Goal: Use online tool/utility: Utilize a website feature to perform a specific function

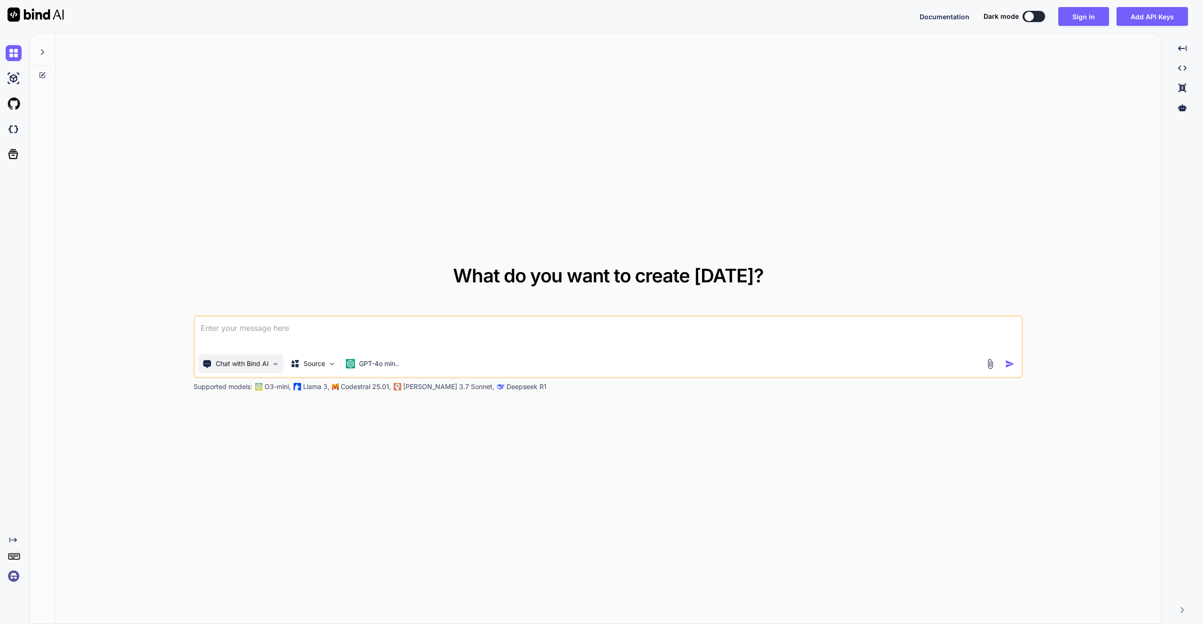
click at [241, 361] on p "Chat with Bind AI" at bounding box center [242, 363] width 53 height 9
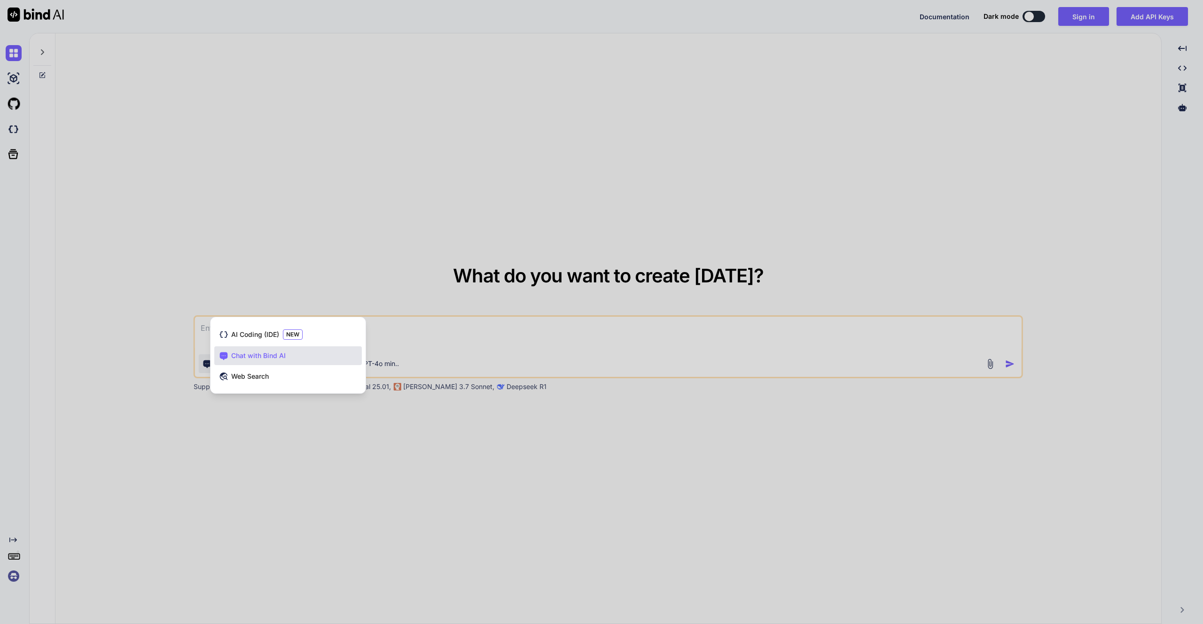
drag, startPoint x: 262, startPoint y: 290, endPoint x: 262, endPoint y: 295, distance: 5.2
click at [262, 291] on div at bounding box center [601, 312] width 1203 height 624
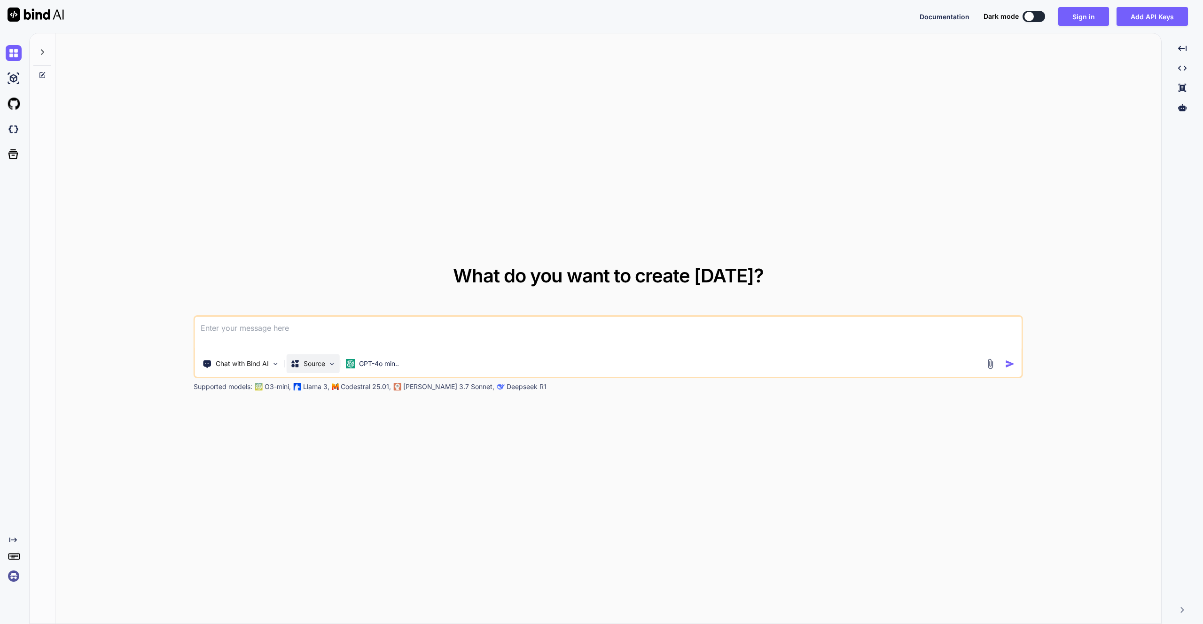
click at [308, 360] on p "Source" at bounding box center [314, 363] width 22 height 9
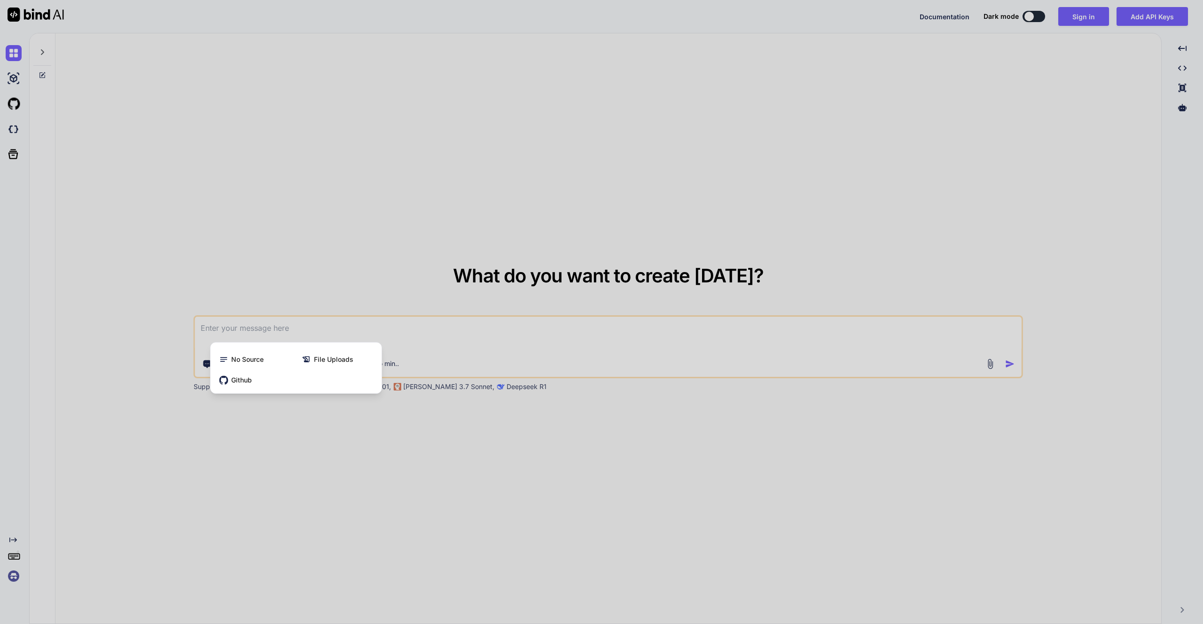
click at [285, 293] on div at bounding box center [601, 312] width 1203 height 624
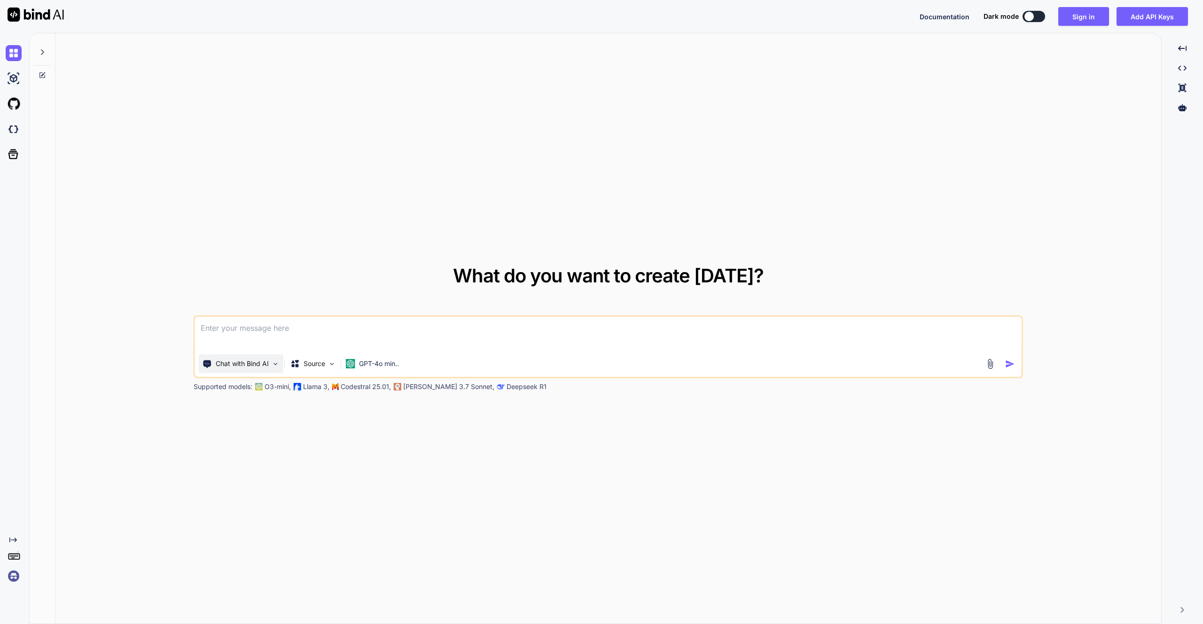
click at [254, 364] on p "Chat with Bind AI" at bounding box center [242, 363] width 53 height 9
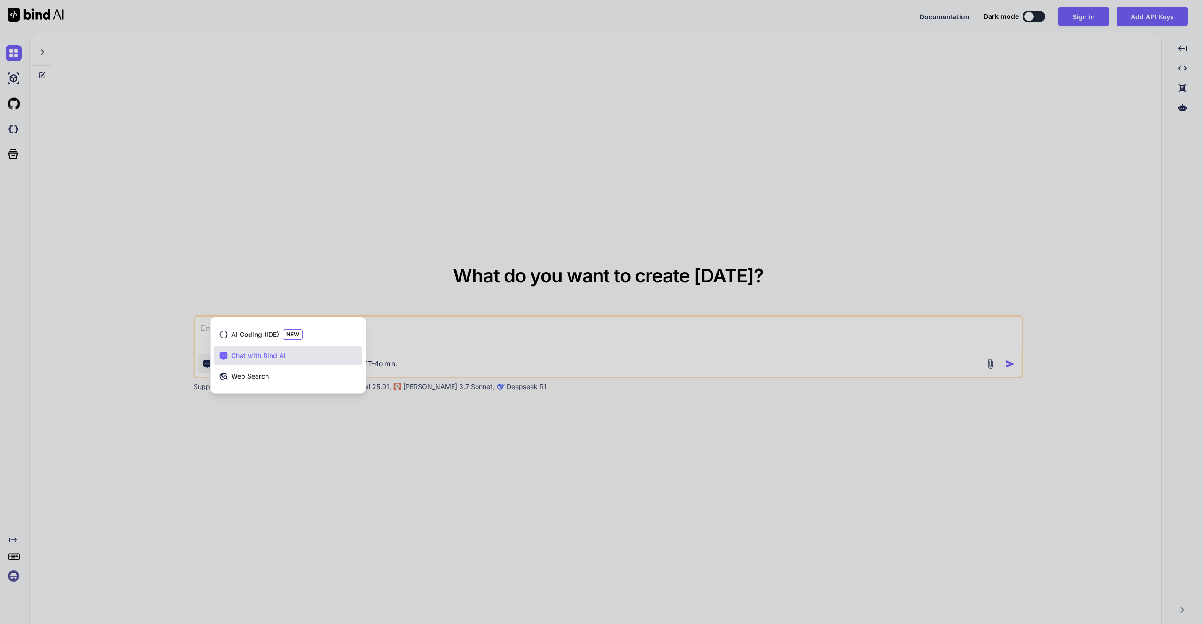
click at [258, 333] on span "AI Coding (IDE)" at bounding box center [255, 334] width 48 height 9
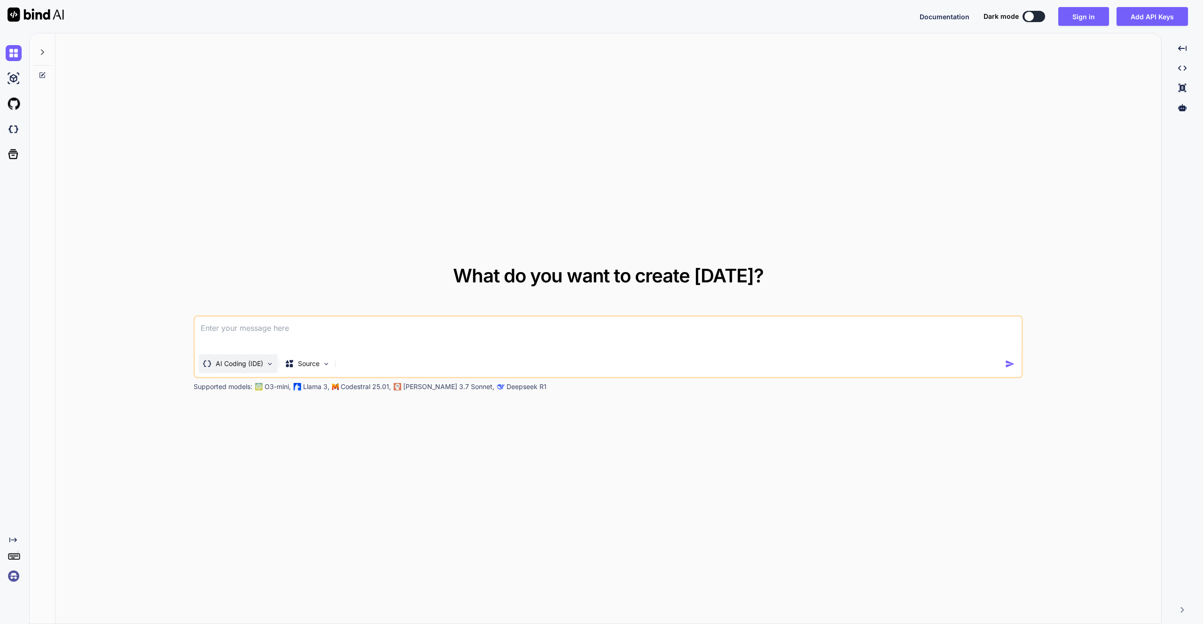
click at [267, 365] on img at bounding box center [270, 364] width 8 height 8
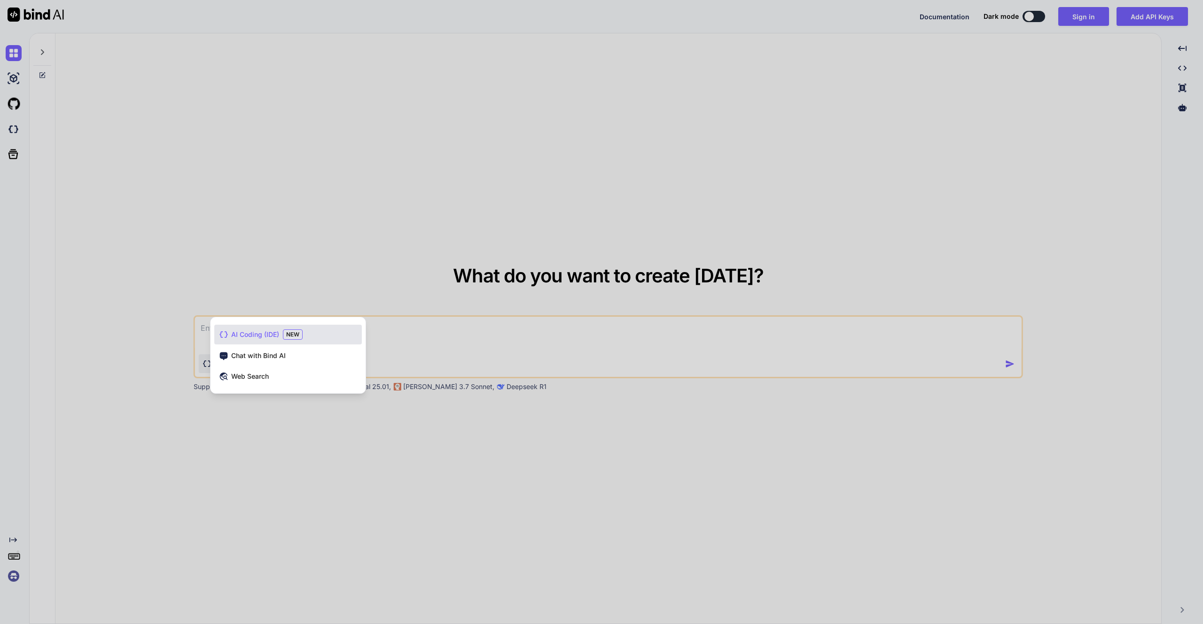
click at [416, 465] on div at bounding box center [601, 312] width 1203 height 624
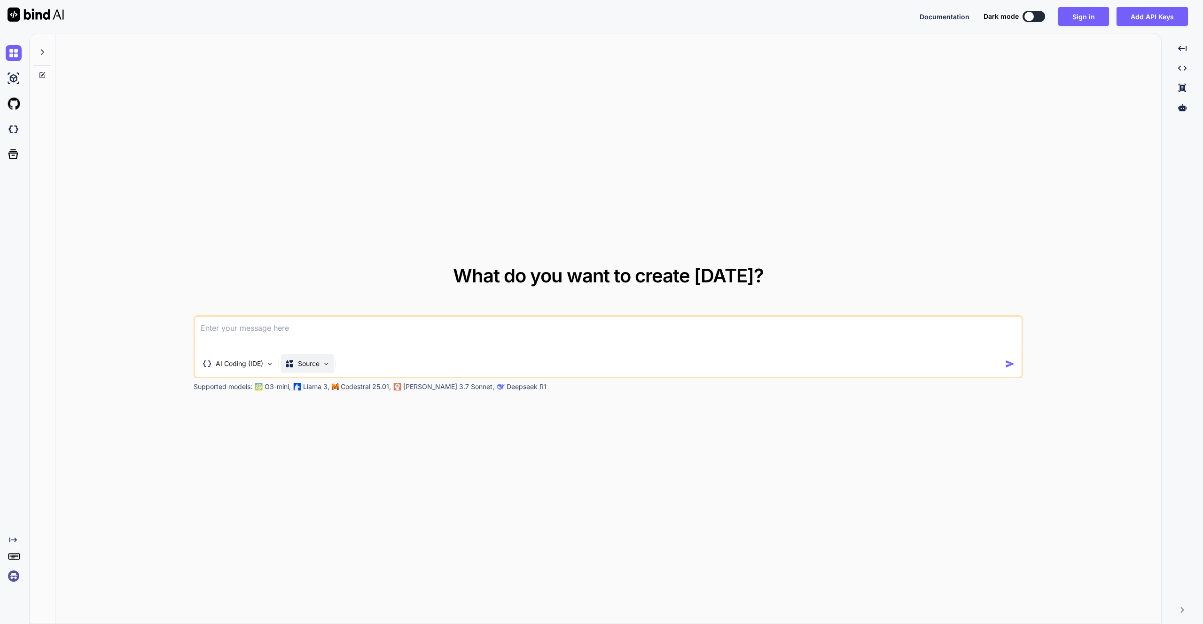
click at [321, 365] on div "Source" at bounding box center [307, 363] width 53 height 19
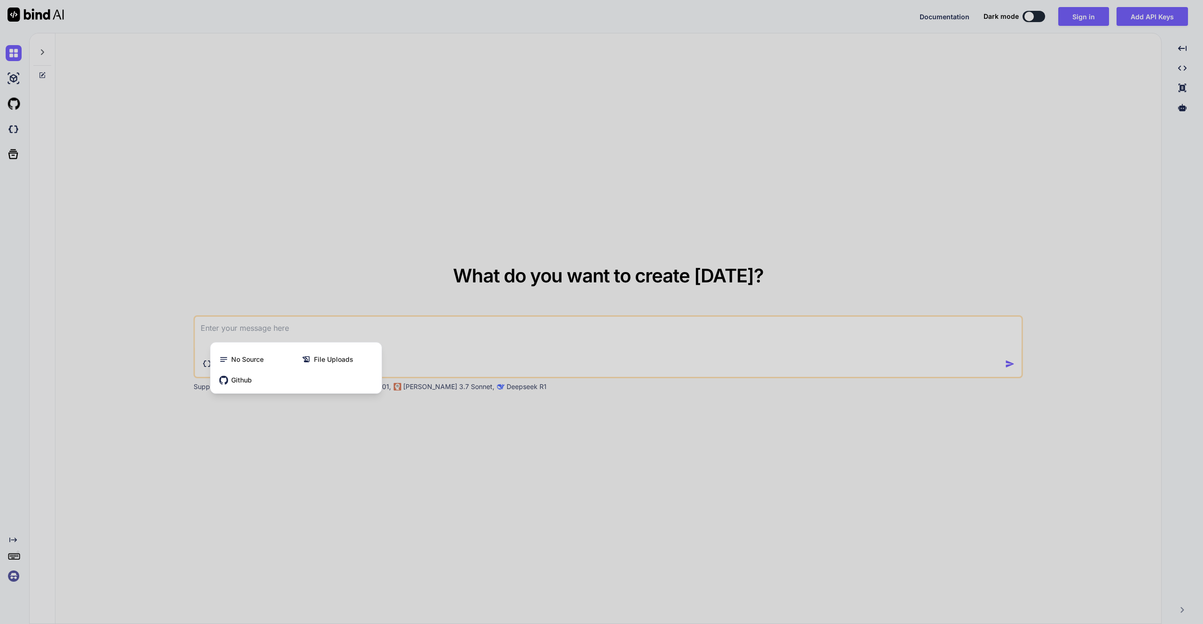
drag, startPoint x: 315, startPoint y: 457, endPoint x: 313, endPoint y: 451, distance: 6.5
click at [316, 457] on div at bounding box center [601, 312] width 1203 height 624
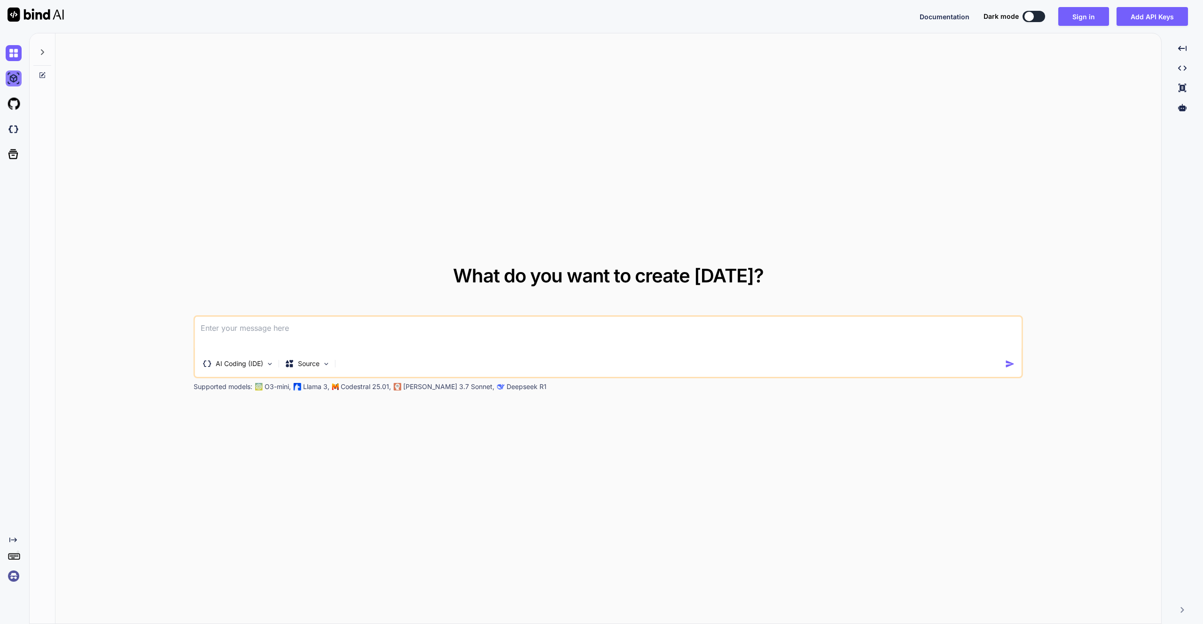
click at [14, 79] on img at bounding box center [14, 78] width 16 height 16
type textarea "x"
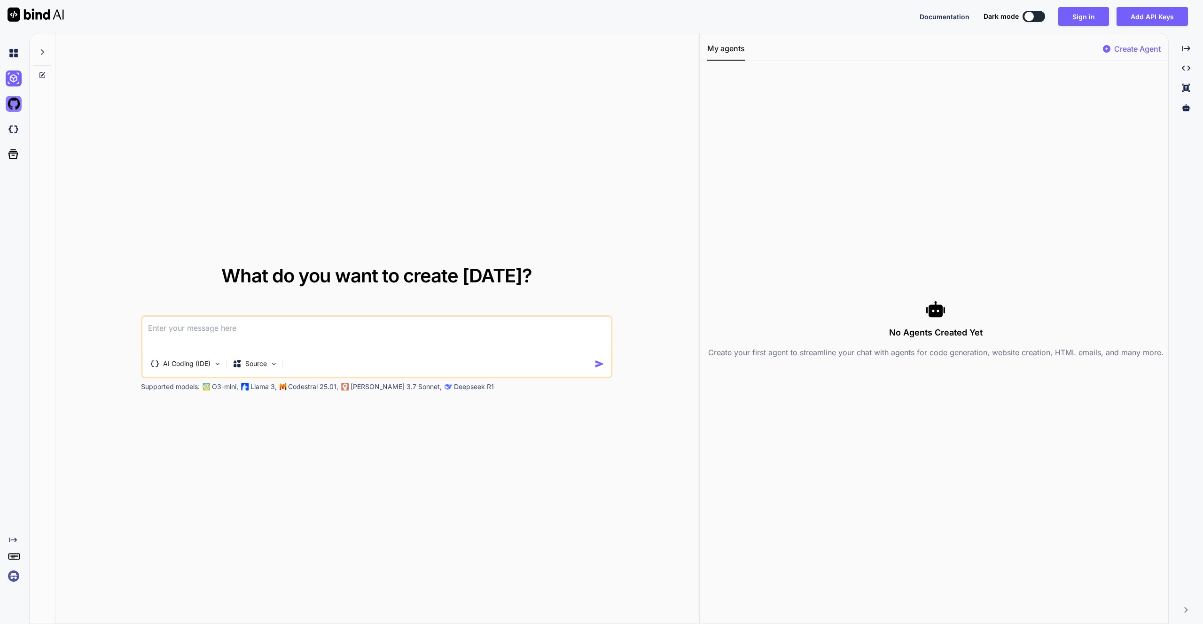
click at [14, 100] on img at bounding box center [14, 104] width 16 height 16
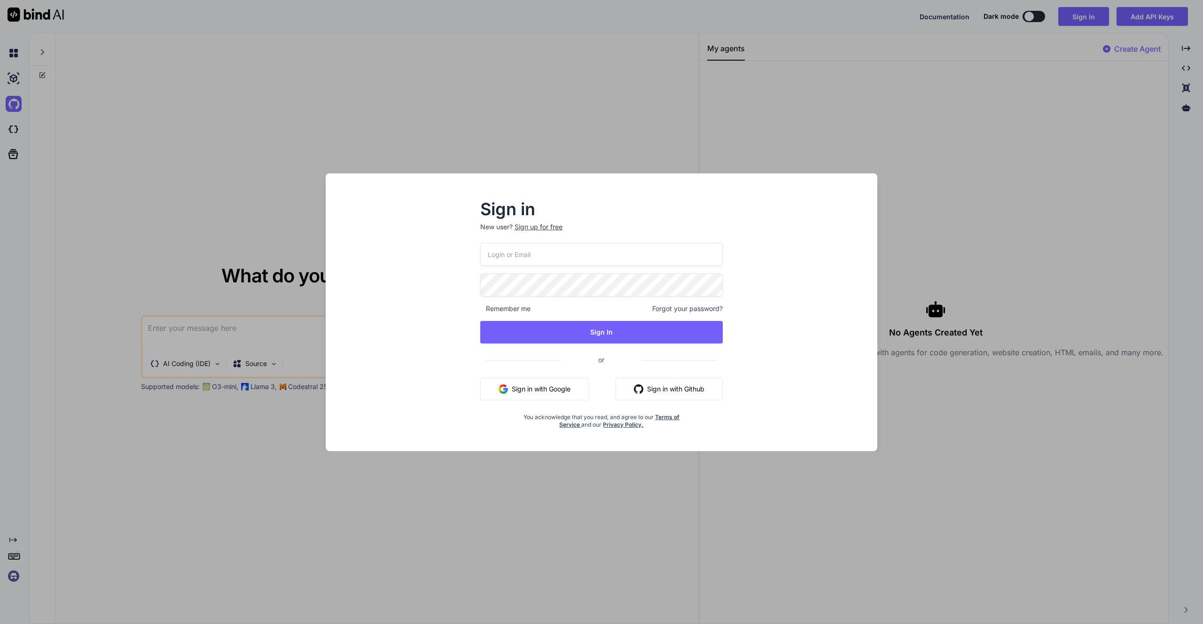
click at [14, 123] on div "Sign in New user? Sign up for free Remember me Forgot your password? Sign In or…" at bounding box center [601, 312] width 1203 height 624
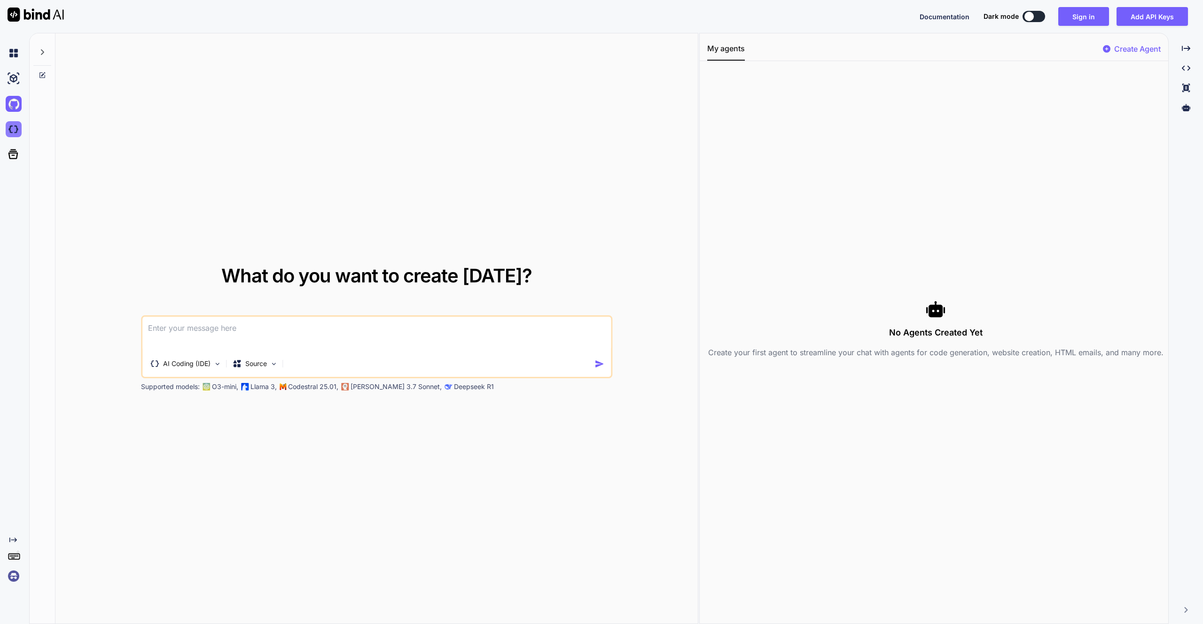
click at [15, 126] on img at bounding box center [14, 129] width 16 height 16
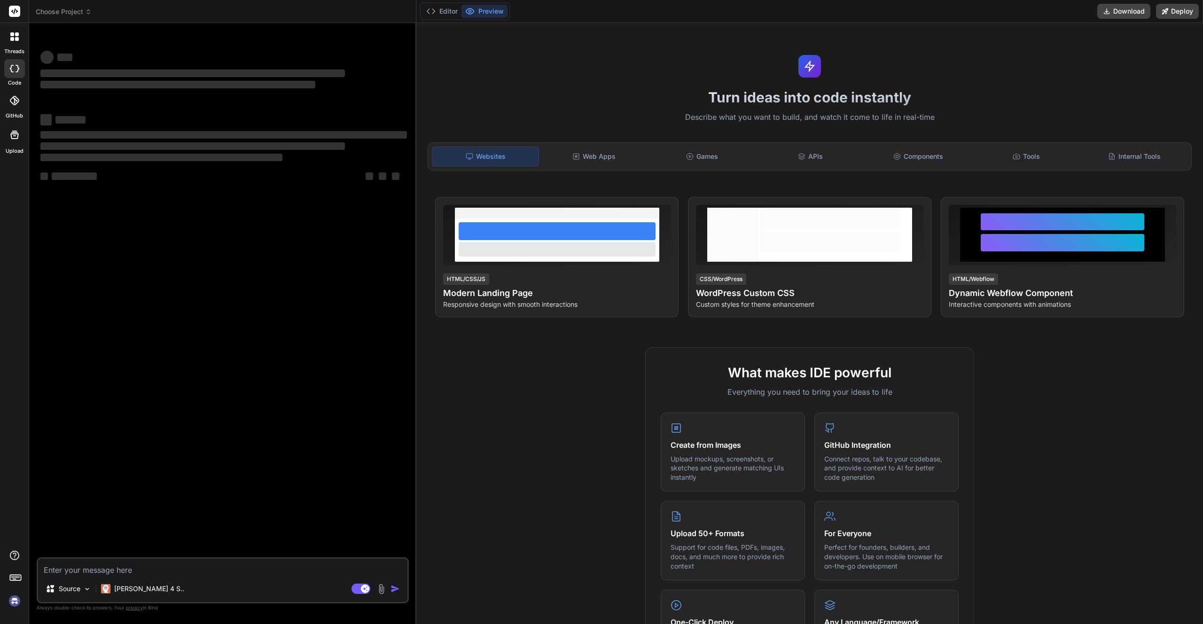
type textarea "x"
